Goal: Navigation & Orientation: Find specific page/section

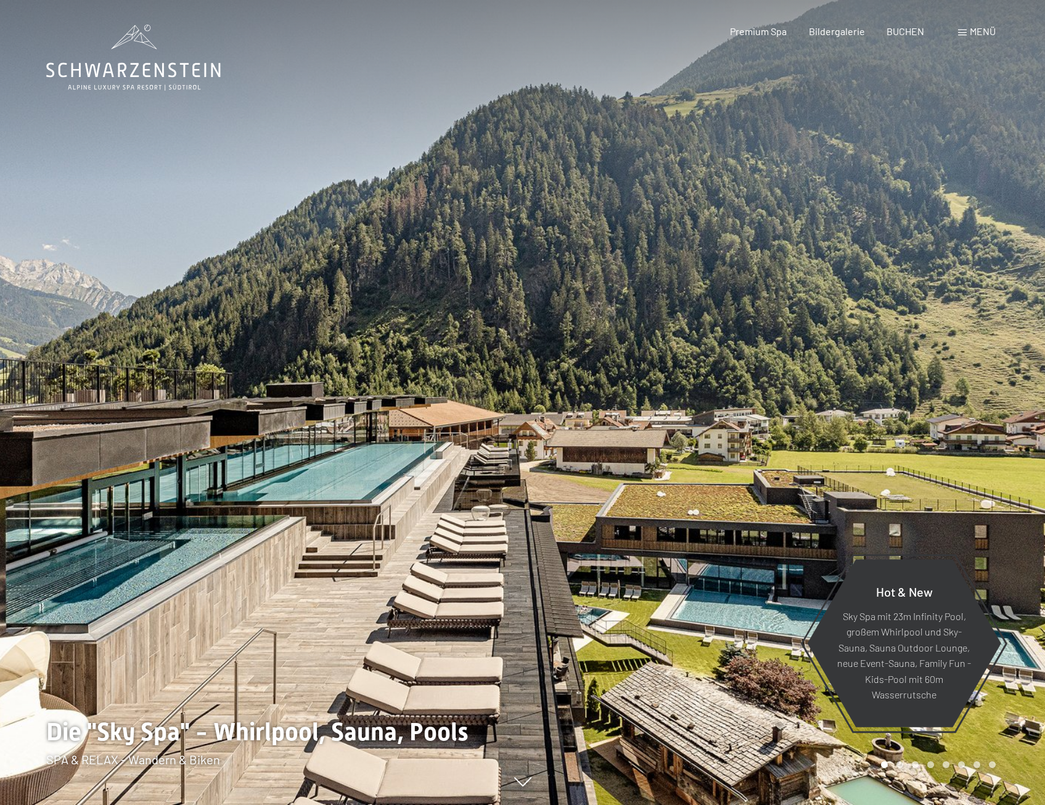
click at [967, 31] on div "Menü" at bounding box center [977, 32] width 38 height 14
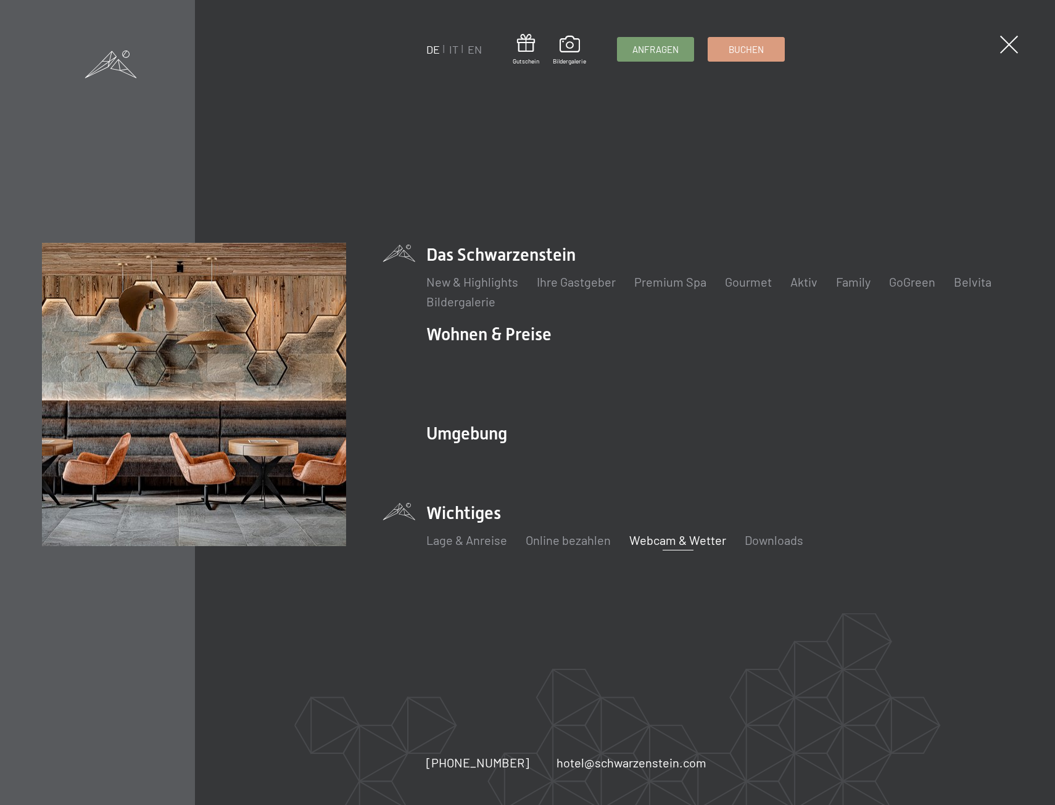
click at [646, 533] on link "Webcam & Wetter" at bounding box center [677, 540] width 97 height 15
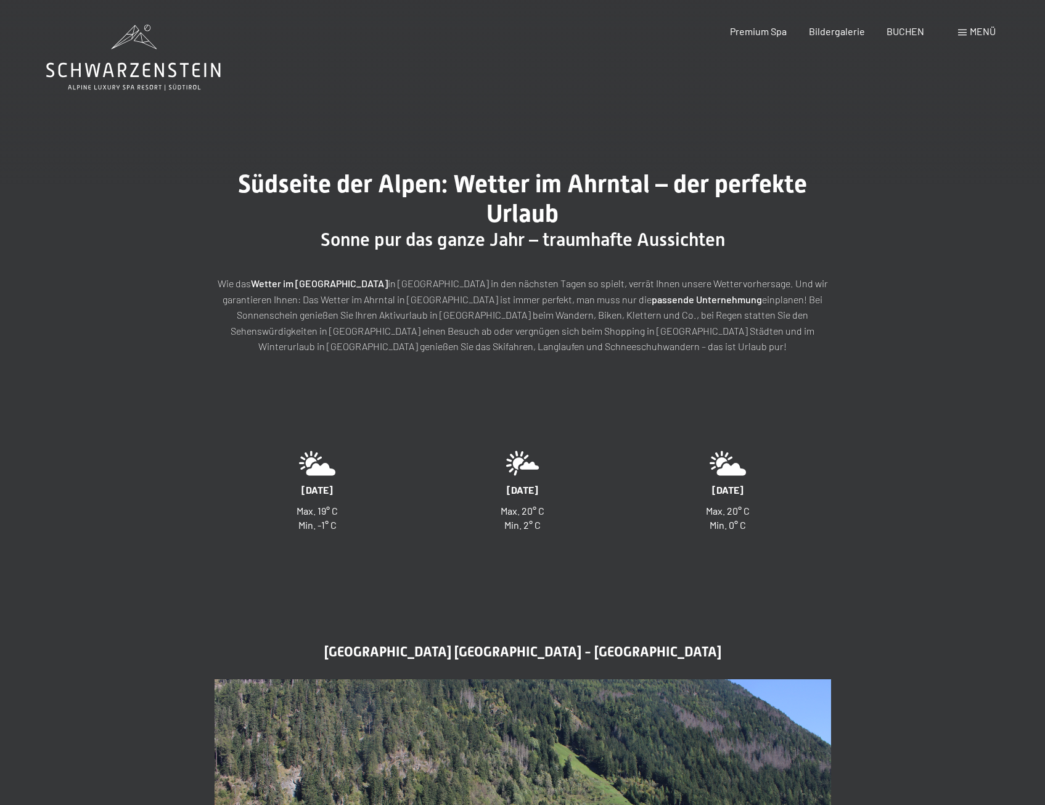
click at [965, 27] on div "Menü" at bounding box center [977, 32] width 38 height 14
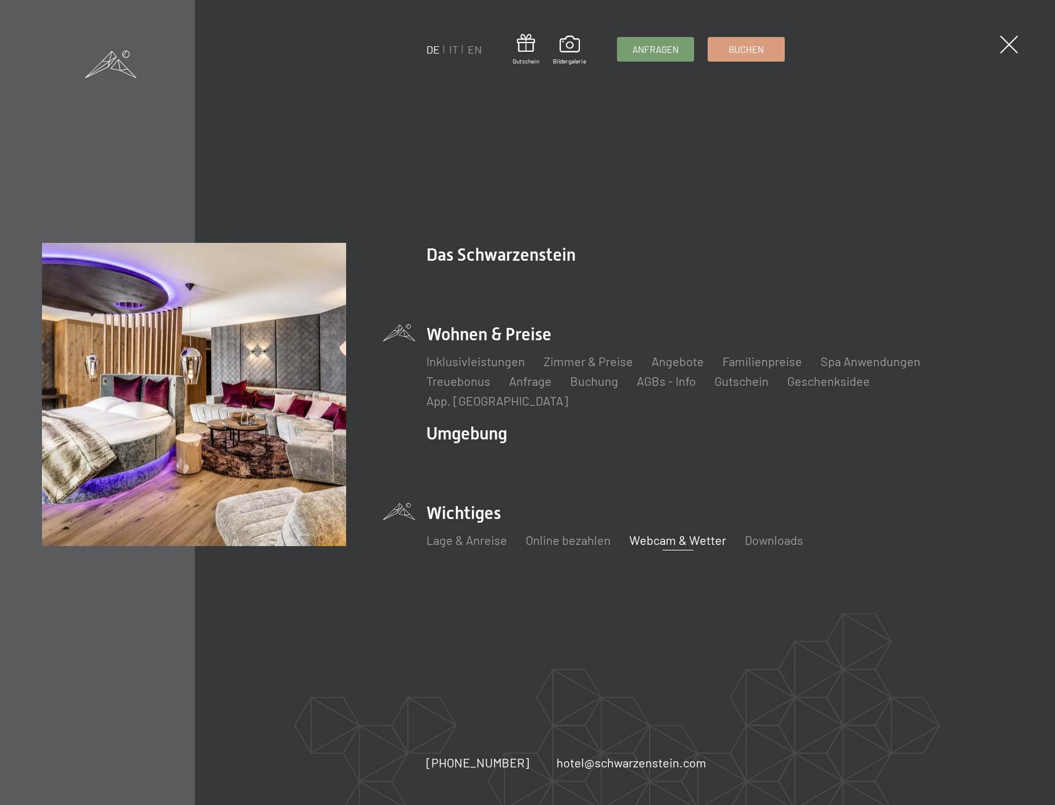
click at [532, 339] on li "Wohnen & Preise Inklusivleistungen Zimmer & Preise Liste Angebote Liste Familie…" at bounding box center [719, 366] width 586 height 87
click at [515, 339] on li "Wohnen & Preise Inklusivleistungen Zimmer & Preise Liste Angebote Liste Familie…" at bounding box center [719, 366] width 586 height 87
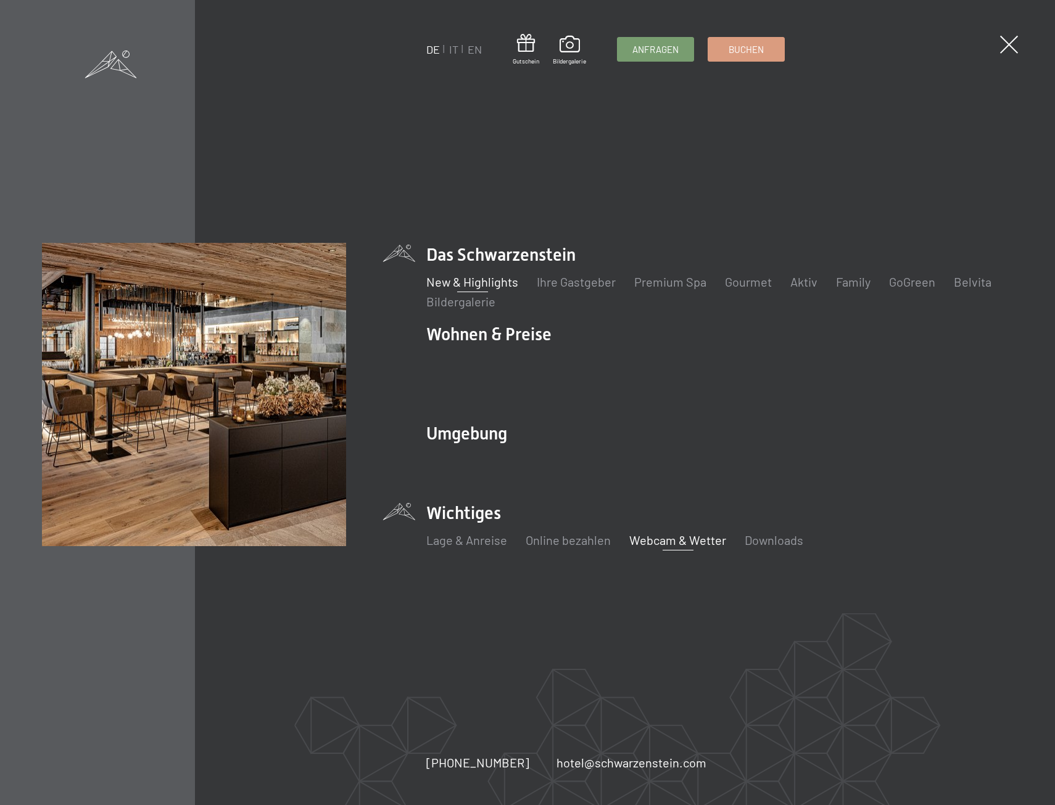
click at [472, 287] on link "New & Highlights" at bounding box center [472, 281] width 92 height 15
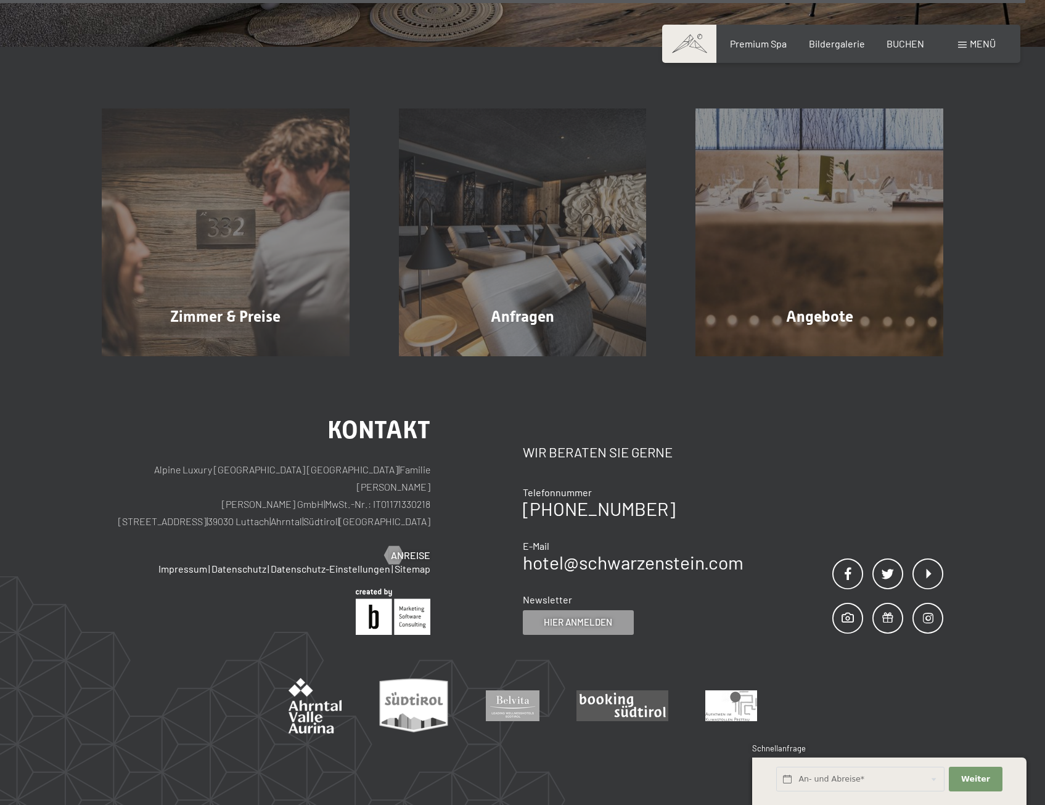
scroll to position [5012, 0]
